Goal: Task Accomplishment & Management: Manage account settings

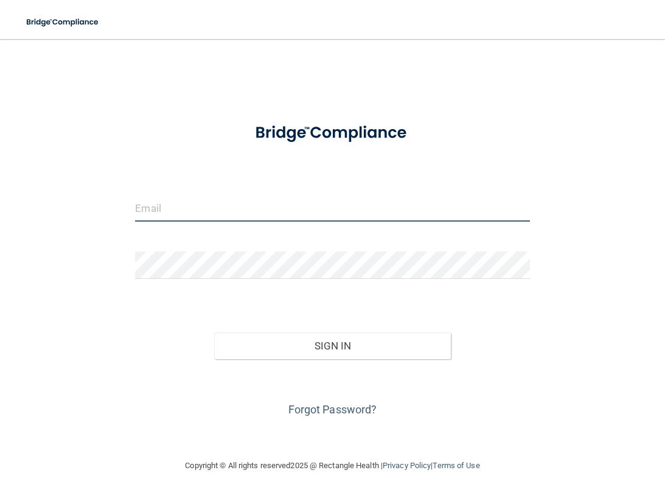
type input "[EMAIL_ADDRESS][DOMAIN_NAME]"
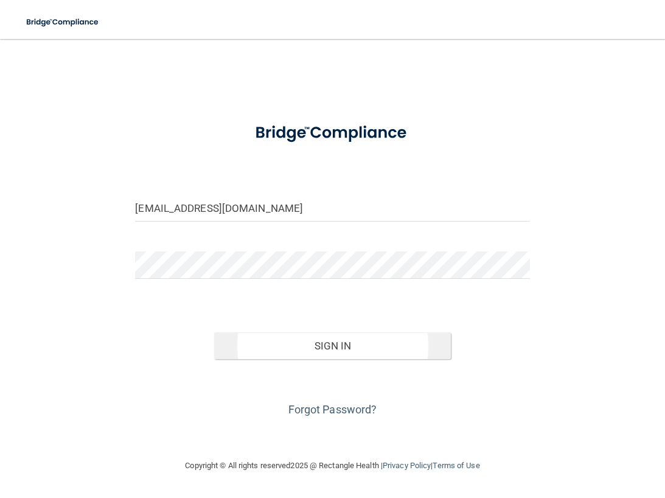
click at [266, 349] on button "Sign In" at bounding box center [332, 345] width 237 height 27
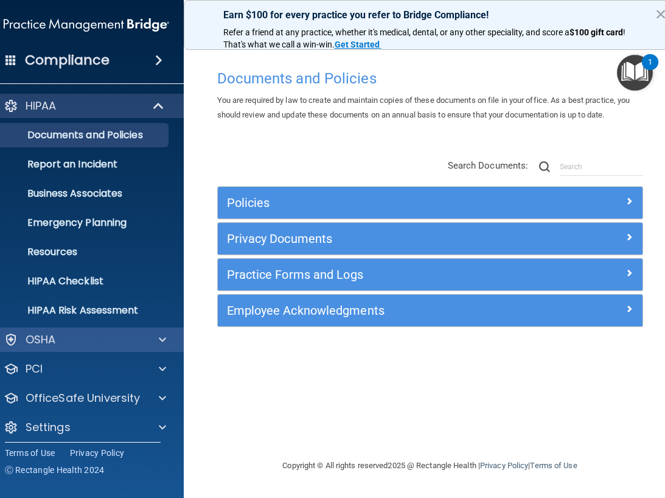
click at [72, 330] on div "OSHA" at bounding box center [86, 339] width 195 height 24
click at [47, 336] on p "OSHA" at bounding box center [41, 339] width 30 height 15
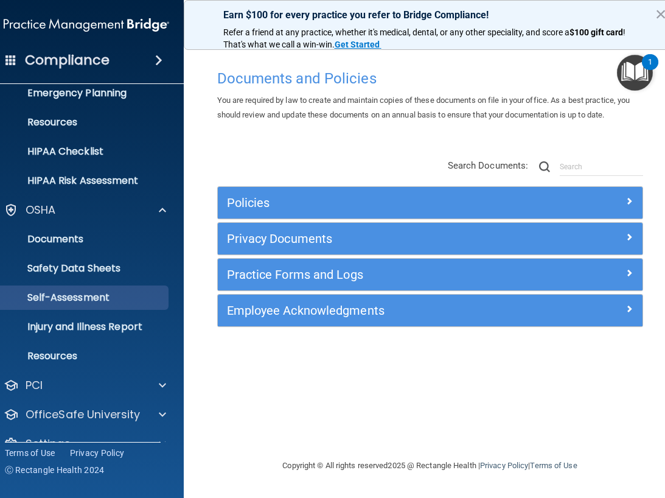
scroll to position [138, 0]
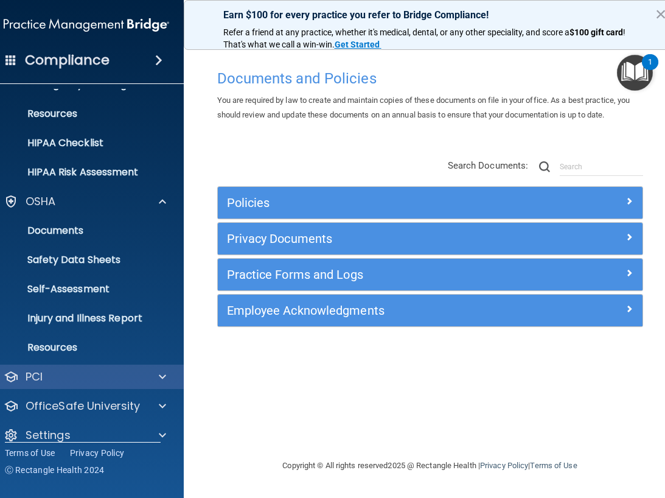
click at [46, 381] on div "PCI" at bounding box center [70, 376] width 151 height 15
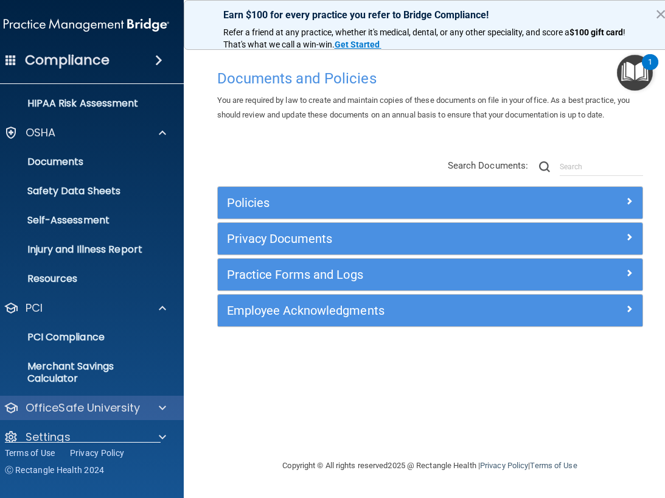
click at [65, 409] on p "OfficeSafe University" at bounding box center [83, 407] width 115 height 15
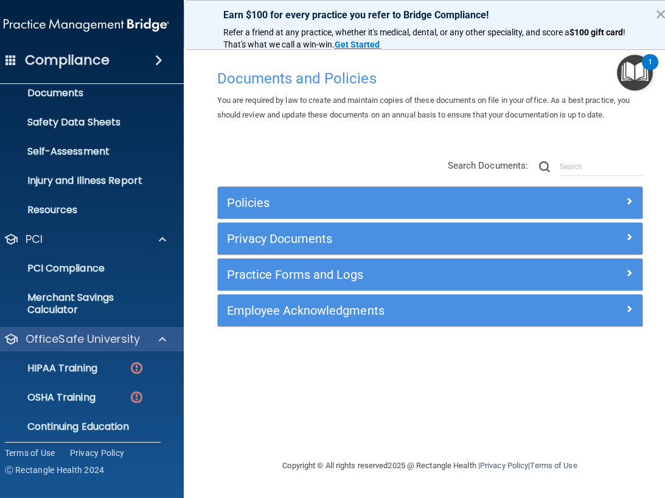
scroll to position [277, 0]
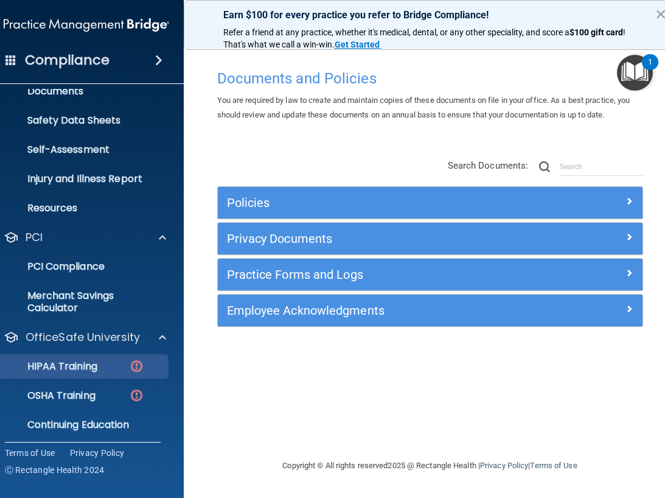
click at [83, 372] on p "HIPAA Training" at bounding box center [47, 366] width 100 height 12
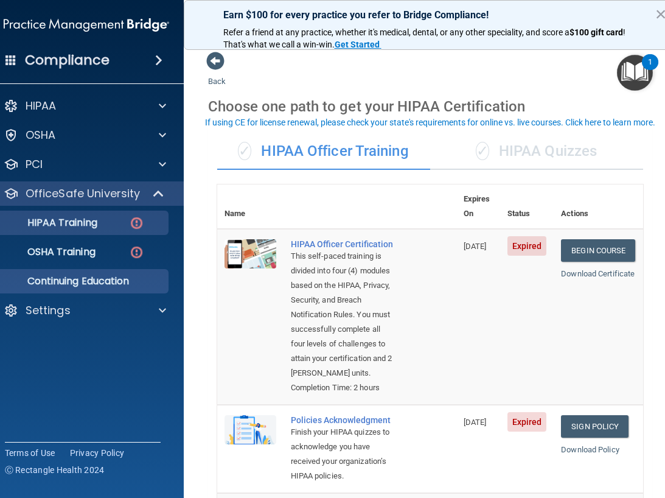
click at [95, 282] on p "Continuing Education" at bounding box center [80, 281] width 166 height 12
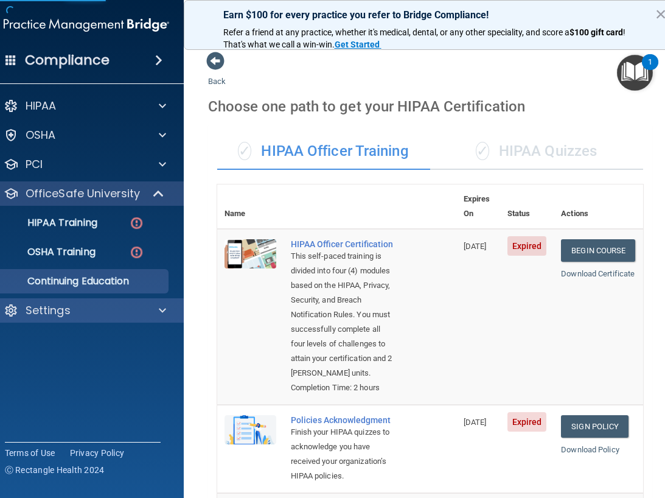
click at [50, 308] on p "Settings" at bounding box center [48, 310] width 45 height 15
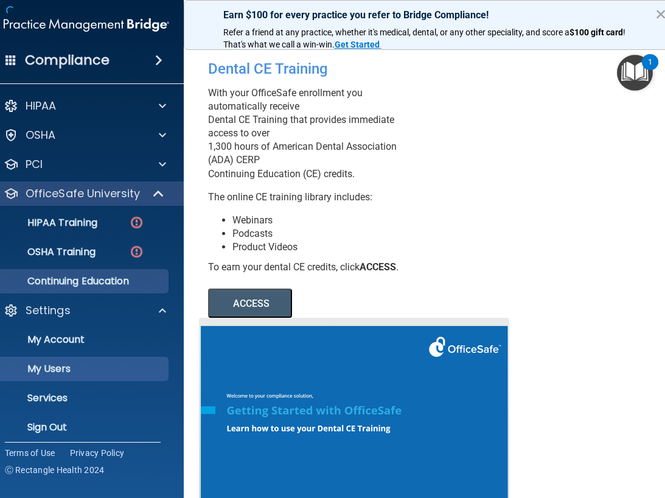
click at [55, 369] on p "My Users" at bounding box center [80, 369] width 166 height 12
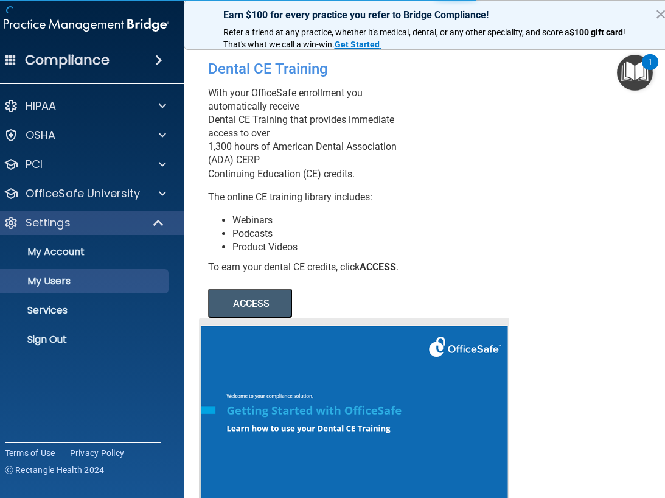
select select "20"
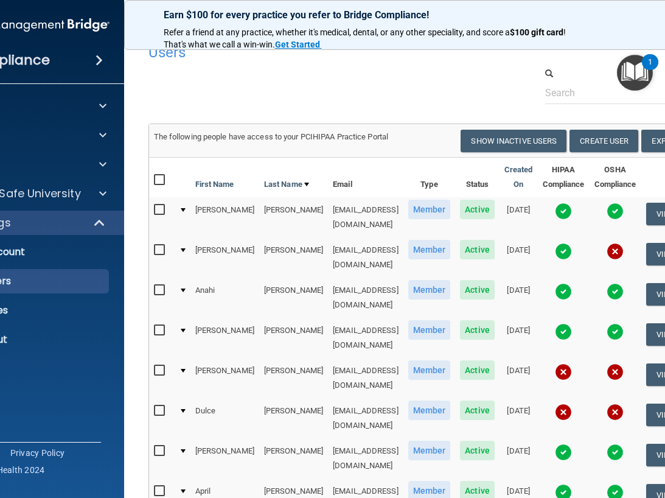
scroll to position [17, 0]
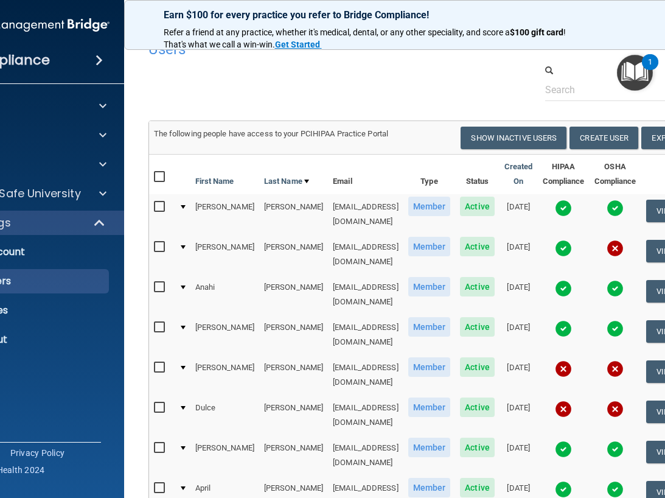
click at [154, 403] on input "checkbox" at bounding box center [161, 408] width 14 height 10
checkbox input "true"
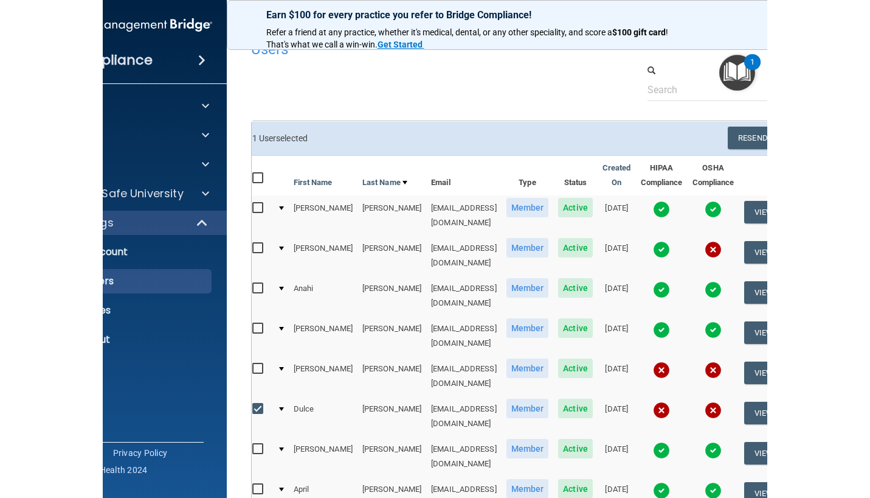
scroll to position [18, 0]
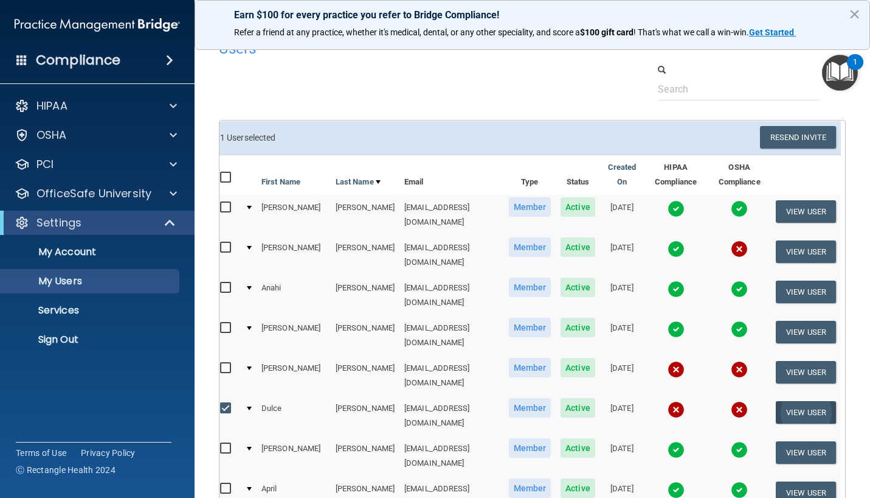
click at [664, 401] on button "View User" at bounding box center [806, 412] width 60 height 23
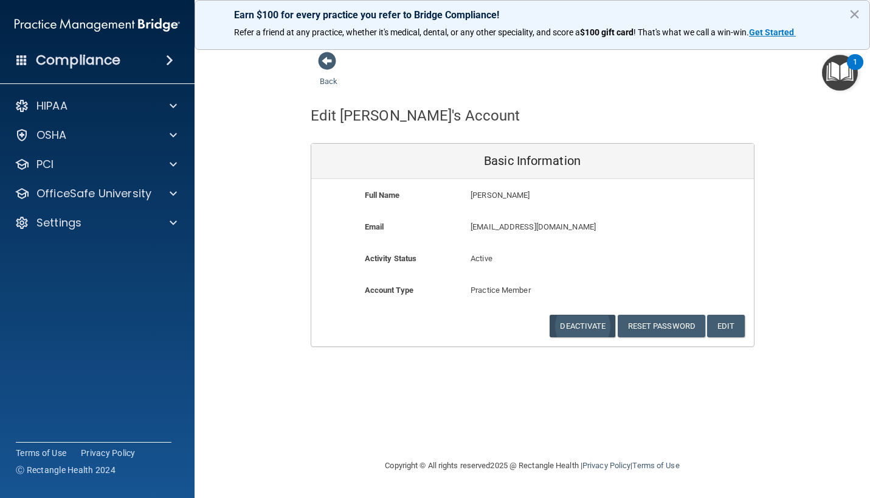
click at [594, 321] on button "Deactivate" at bounding box center [583, 325] width 66 height 23
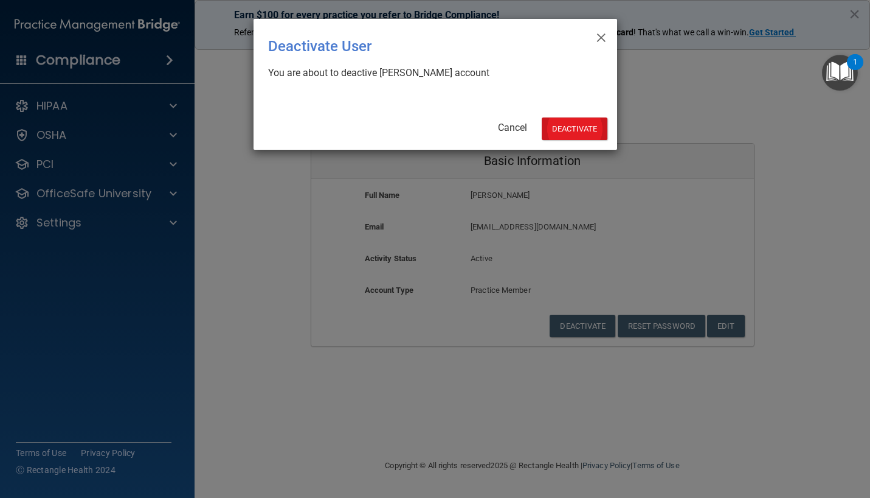
click at [588, 126] on button "Deactivate" at bounding box center [575, 128] width 66 height 23
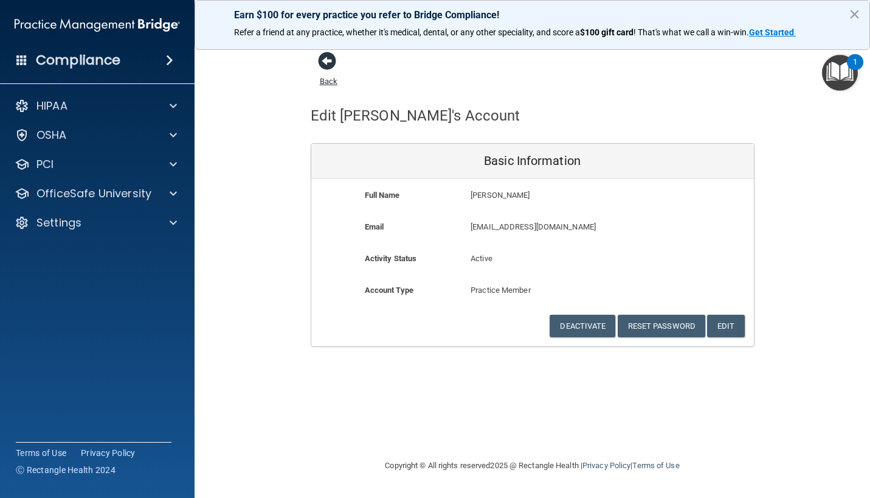
click at [324, 52] on span at bounding box center [327, 61] width 18 height 18
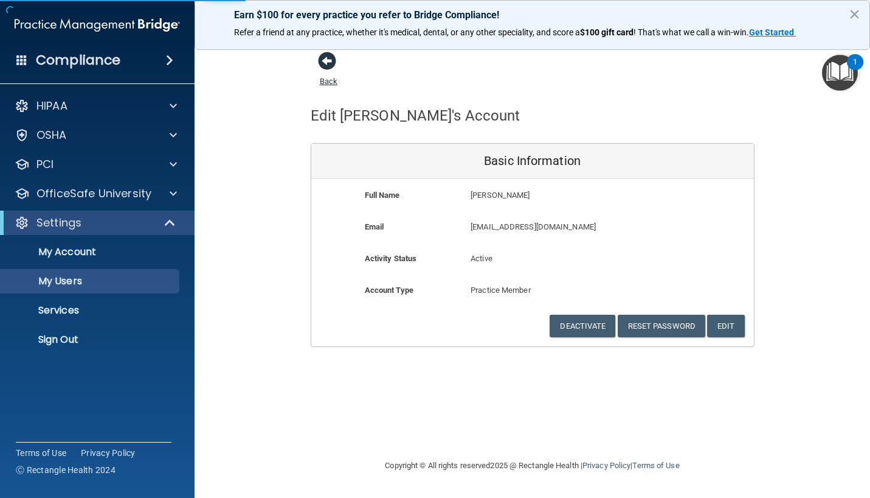
select select "20"
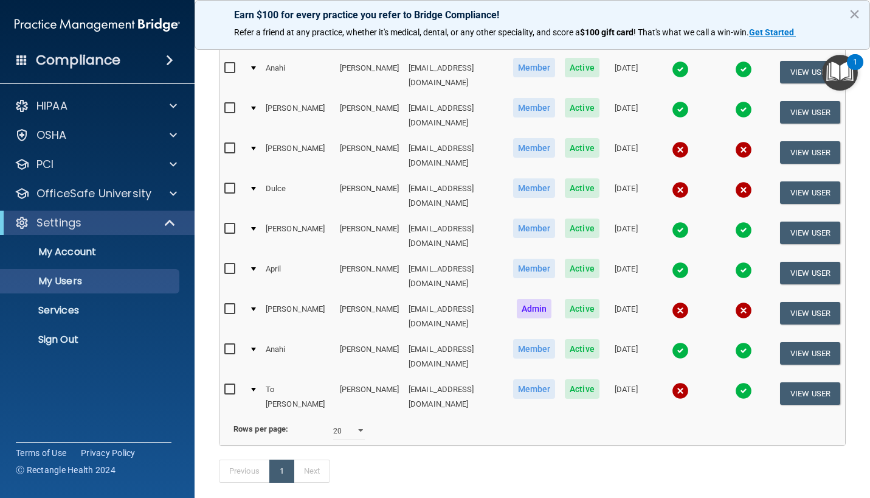
scroll to position [229, 0]
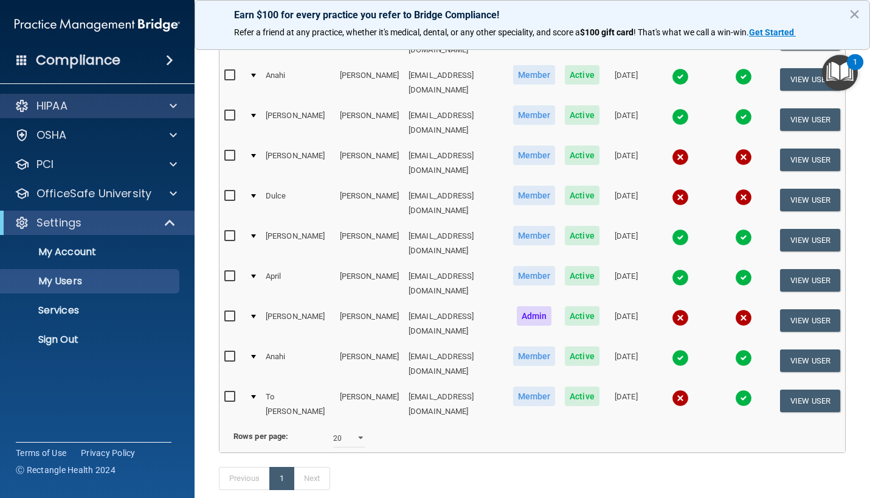
click at [76, 108] on div "HIPAA" at bounding box center [80, 106] width 151 height 15
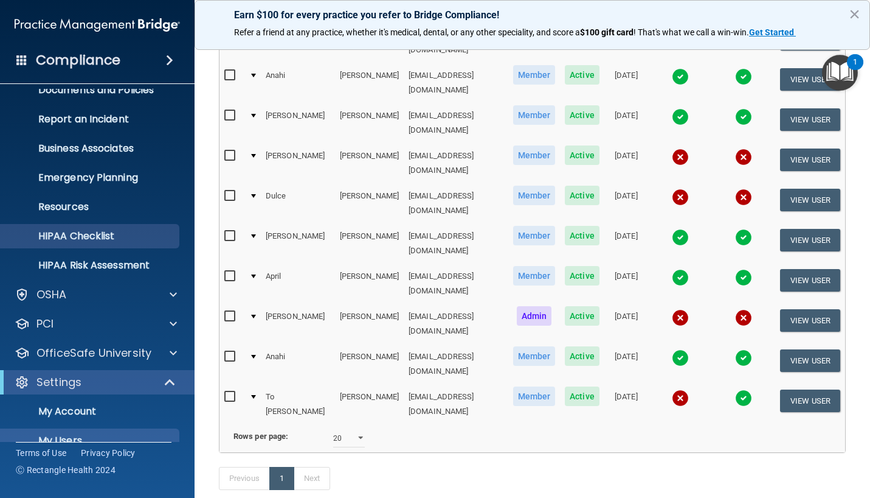
scroll to position [44, 0]
click at [855, 63] on div "1" at bounding box center [855, 70] width 4 height 16
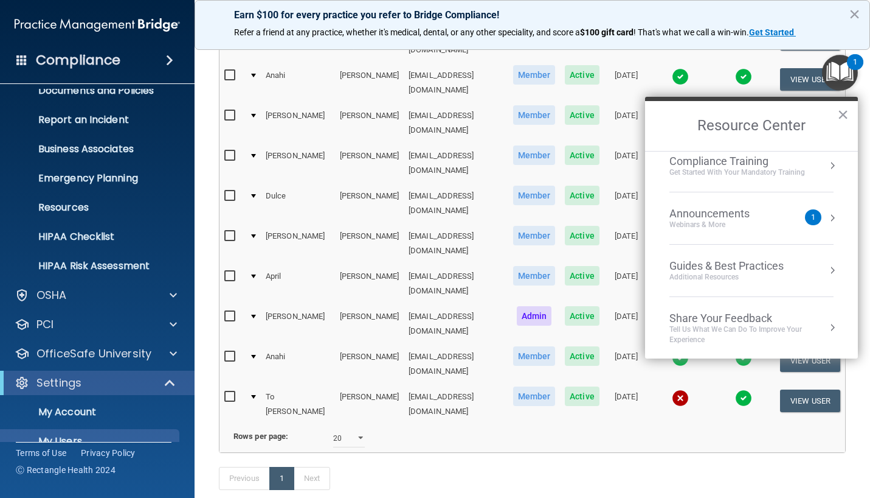
scroll to position [168, 0]
click at [701, 453] on div "Previous 1 Next" at bounding box center [532, 481] width 645 height 56
click at [844, 110] on button "×" at bounding box center [844, 114] width 12 height 19
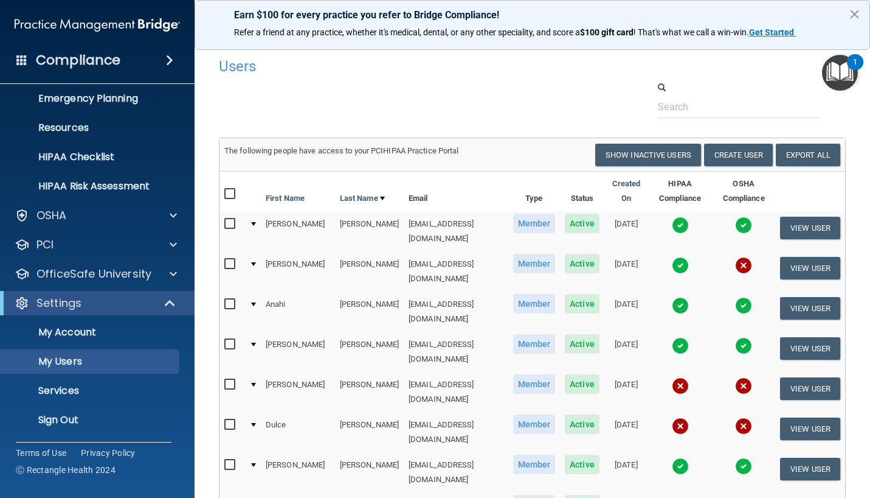
scroll to position [124, 0]
click at [180, 216] on div at bounding box center [171, 215] width 30 height 15
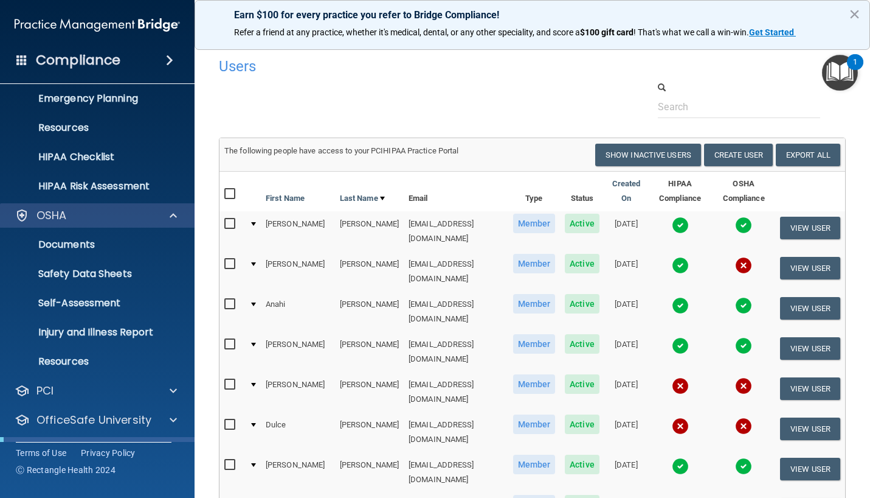
click at [72, 221] on div "OSHA" at bounding box center [80, 215] width 151 height 15
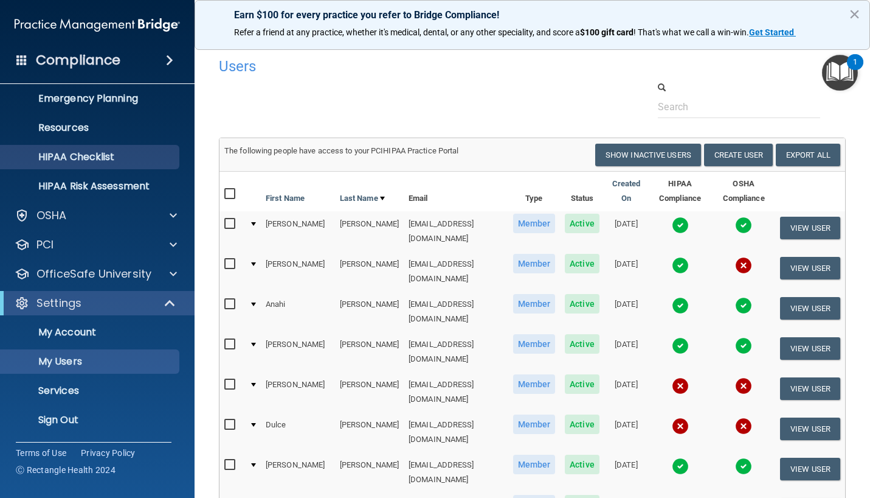
click at [85, 164] on link "HIPAA Checklist" at bounding box center [84, 157] width 192 height 24
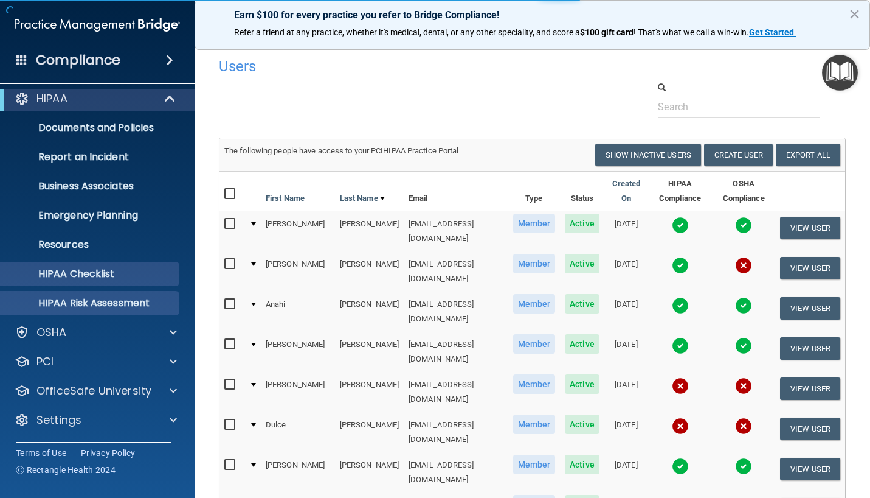
scroll to position [7, 0]
click at [78, 403] on div "HIPAA Documents and Policies Report an Incident Business Associates Emergency P…" at bounding box center [97, 262] width 195 height 360
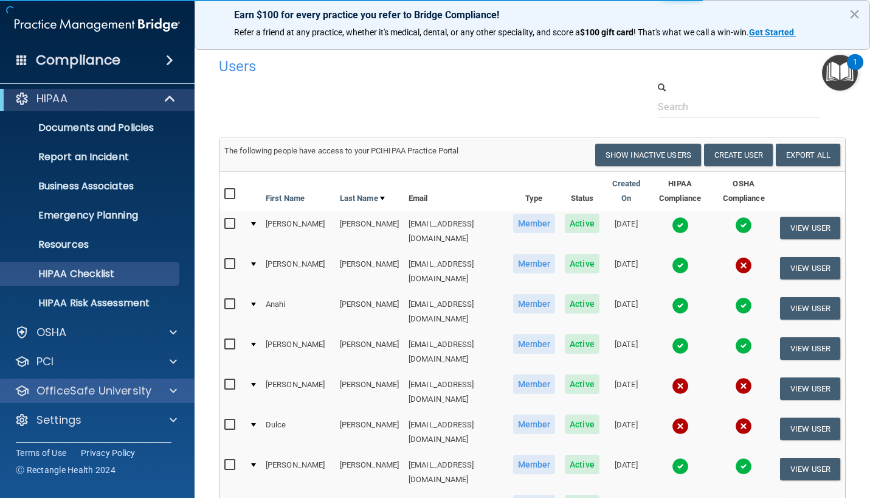
click at [87, 393] on p "OfficeSafe University" at bounding box center [93, 390] width 115 height 15
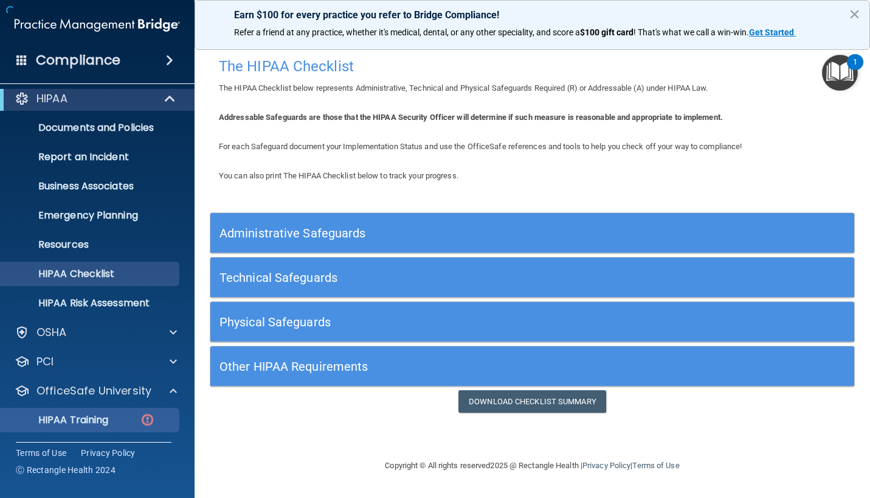
click at [96, 414] on p "HIPAA Training" at bounding box center [58, 420] width 100 height 12
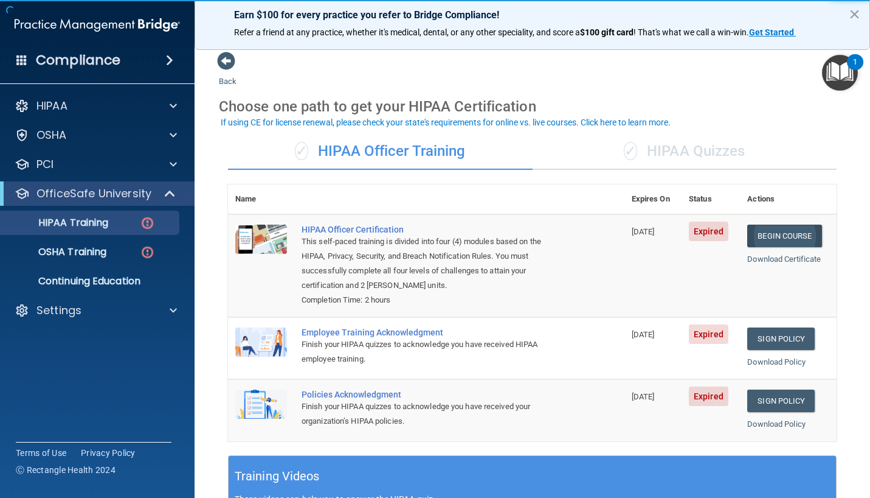
click at [765, 241] on link "Begin Course" at bounding box center [785, 235] width 74 height 23
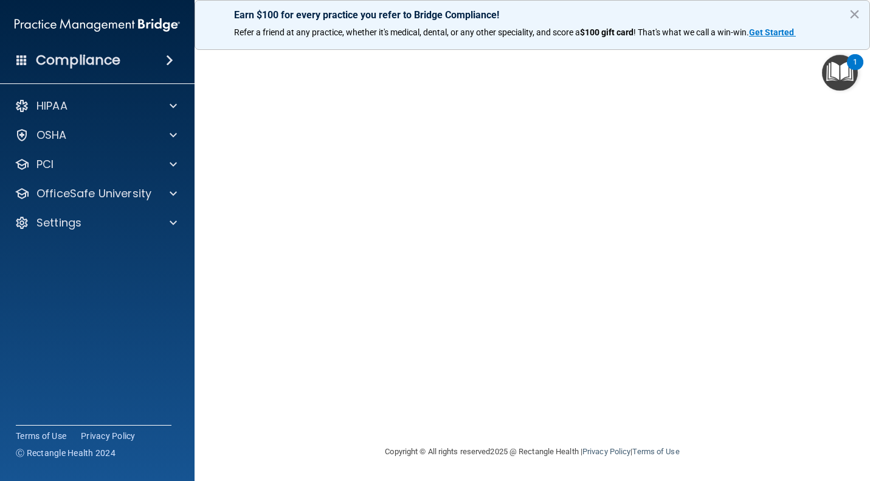
scroll to position [61, 0]
